Goal: Information Seeking & Learning: Check status

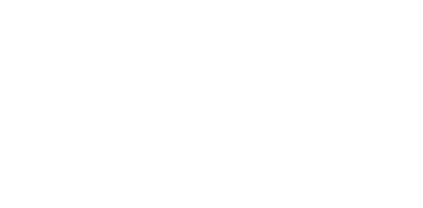
select select "*"
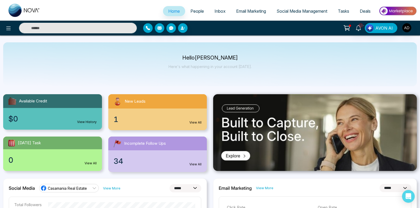
click at [80, 32] on input "text" at bounding box center [78, 28] width 118 height 11
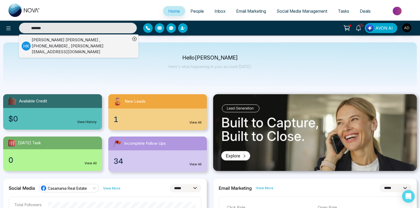
type input "*******"
click at [79, 43] on div "Hardik Kumar , +14168737383 , hardik@peregrine-it.com" at bounding box center [81, 46] width 99 height 18
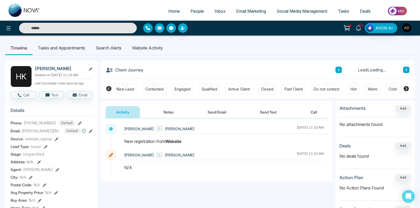
click at [148, 46] on li "Website Activity" at bounding box center [147, 48] width 41 height 14
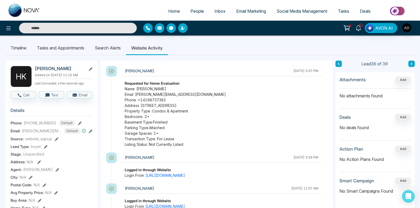
click at [175, 12] on span "Home" at bounding box center [174, 10] width 12 height 5
select select "*"
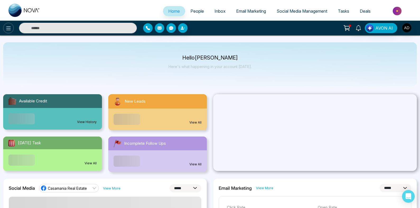
click at [5, 30] on icon at bounding box center [8, 28] width 6 height 6
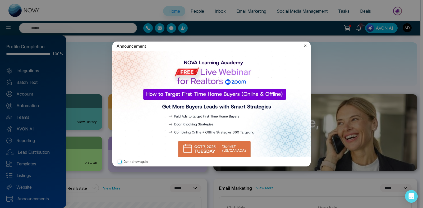
click at [303, 46] on icon at bounding box center [305, 45] width 5 height 5
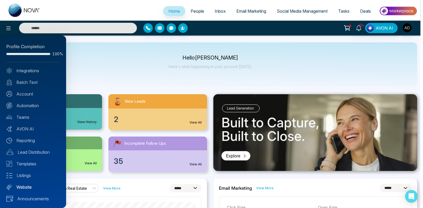
click at [34, 184] on link "Website" at bounding box center [32, 187] width 53 height 6
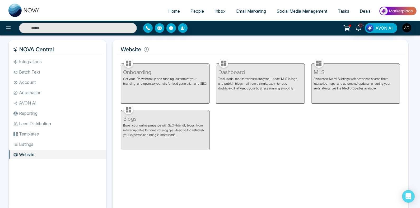
click at [254, 79] on div "Dashboard Track leads, monitor website analytics, update MLS listings, and publ…" at bounding box center [260, 80] width 95 height 47
click at [253, 82] on div "Dashboard Track leads, monitor website analytics, update MLS listings, and publ…" at bounding box center [260, 80] width 95 height 47
click at [228, 71] on div "Dashboard Track leads, monitor website analytics, update MLS listings, and publ…" at bounding box center [260, 80] width 95 height 47
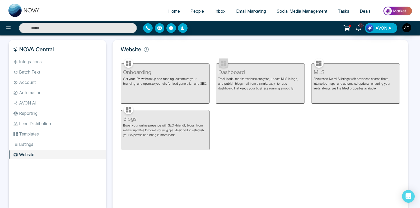
click at [228, 71] on div "Dashboard Track leads, monitor website analytics, update MLS listings, and publ…" at bounding box center [260, 80] width 95 height 47
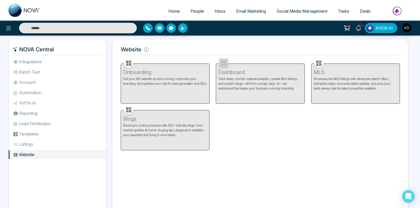
click at [228, 71] on div "Dashboard Track leads, monitor website analytics, update MLS listings, and publ…" at bounding box center [260, 80] width 95 height 47
click at [241, 100] on div "Dashboard Track leads, monitor website analytics, update MLS listings, and publ…" at bounding box center [260, 80] width 95 height 47
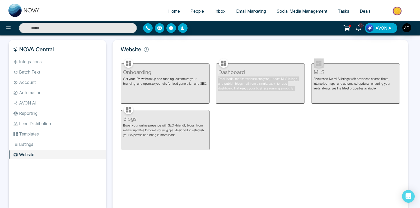
click at [245, 77] on div "Dashboard Track leads, monitor website analytics, update MLS listings, and publ…" at bounding box center [260, 80] width 95 height 47
